Goal: Transaction & Acquisition: Purchase product/service

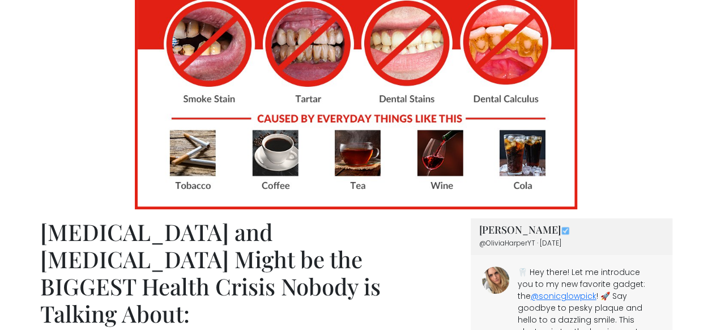
scroll to position [242, 0]
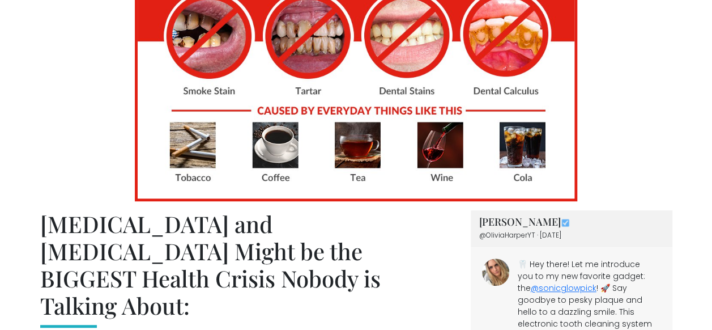
drag, startPoint x: 717, startPoint y: 322, endPoint x: 419, endPoint y: 278, distance: 302.0
click at [419, 278] on h2 "Gum Disease and Tooth Decay Might be the BIGGEST Health Crisis Nobody is Talkin…" at bounding box center [248, 268] width 417 height 117
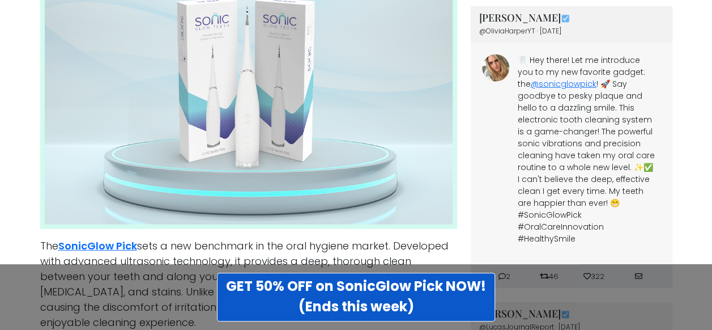
scroll to position [1817, 0]
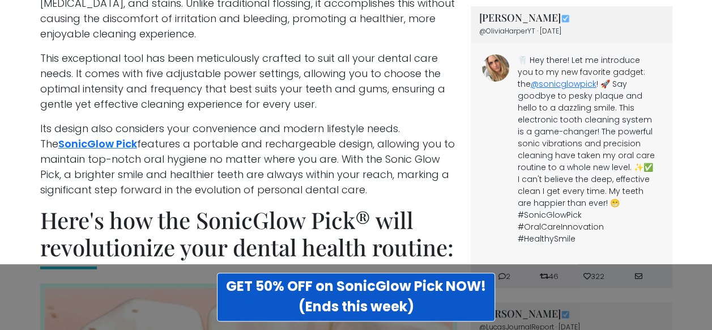
click at [708, 277] on div "GET 50% OFF on SonicGlow Pick NOW! (Ends this week)" at bounding box center [356, 297] width 712 height 66
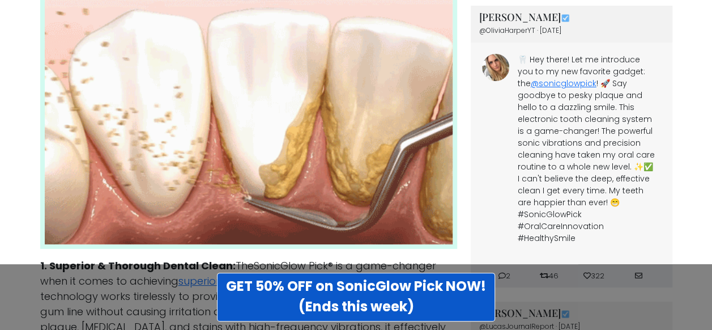
scroll to position [2394, 0]
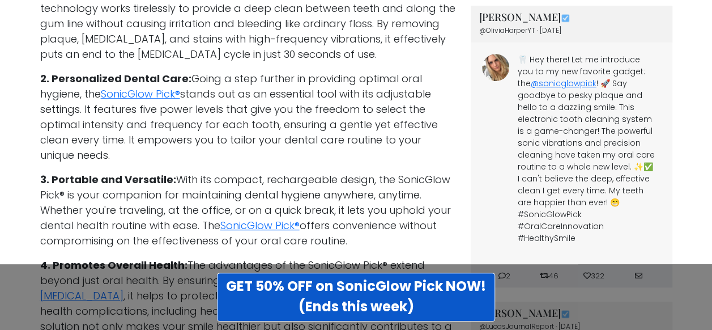
click at [710, 299] on div "GET 50% OFF on SonicGlow Pick NOW! (Ends this week)" at bounding box center [356, 297] width 712 height 66
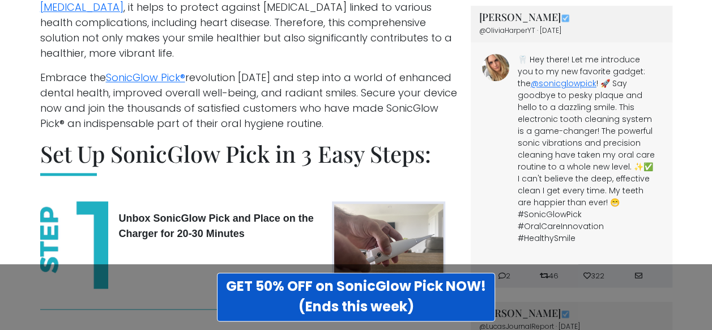
click at [698, 298] on div "GET 50% OFF on SonicGlow Pick NOW! (Ends this week)" at bounding box center [356, 297] width 712 height 66
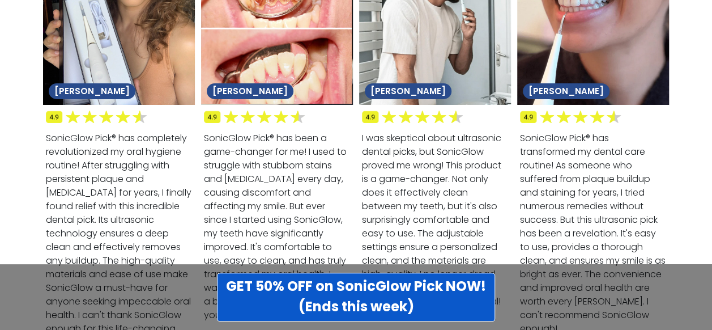
scroll to position [4412, 0]
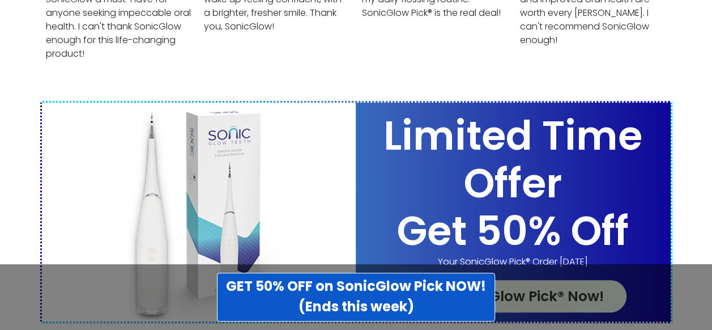
click at [542, 280] on link "Get SonicGlow Pick® Now!" at bounding box center [513, 296] width 227 height 33
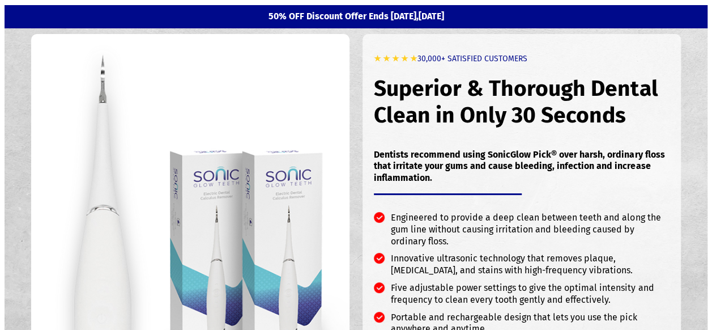
scroll to position [288, 0]
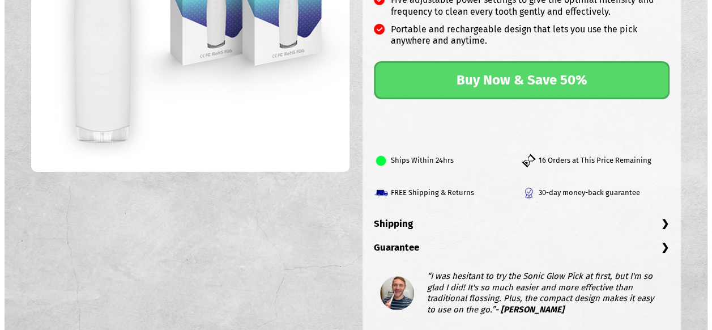
click at [518, 79] on link "Buy Now & Save 50%" at bounding box center [522, 80] width 296 height 38
